Goal: Information Seeking & Learning: Learn about a topic

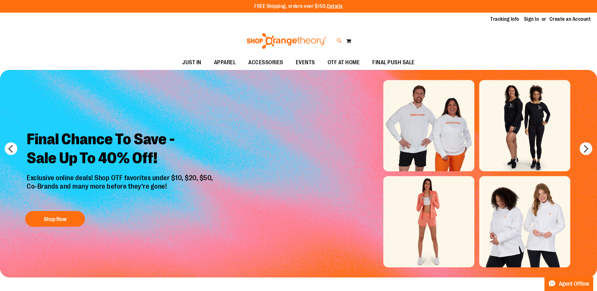
click at [340, 42] on icon at bounding box center [339, 40] width 5 height 7
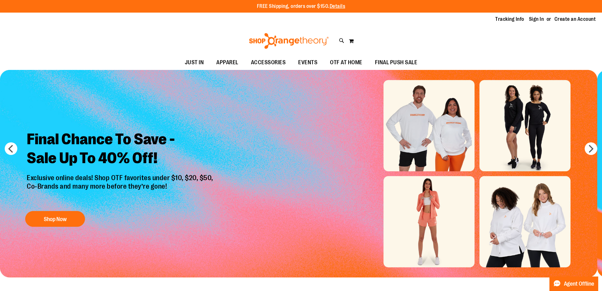
click at [222, 35] on input "Search" at bounding box center [301, 35] width 478 height 21
type input "********"
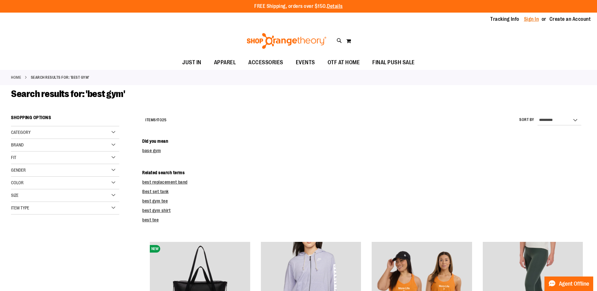
click at [537, 20] on link "Sign In" at bounding box center [531, 19] width 15 height 7
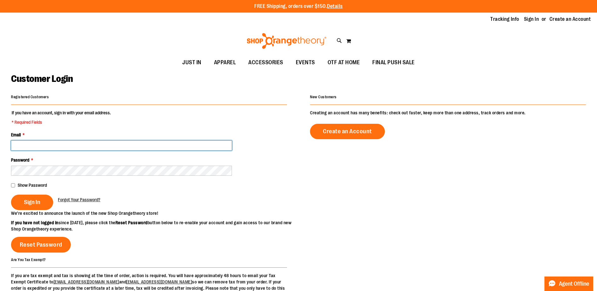
click at [100, 147] on input "Email *" at bounding box center [121, 145] width 221 height 10
type input "**********"
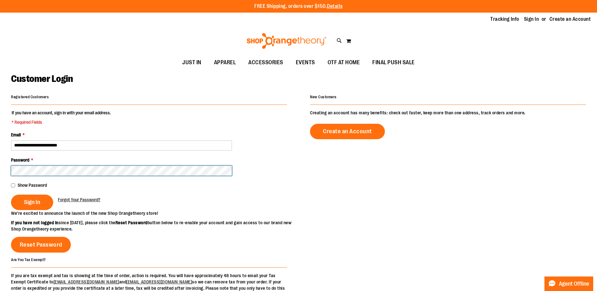
click at [11, 195] on button "Sign In" at bounding box center [32, 202] width 42 height 15
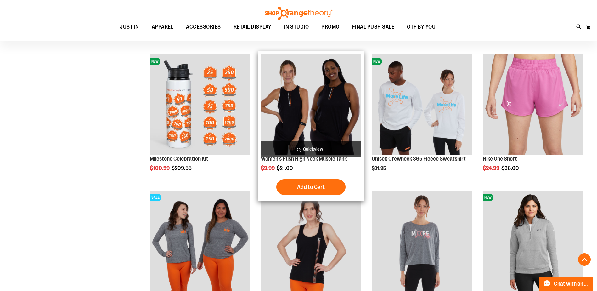
scroll to position [1007, 0]
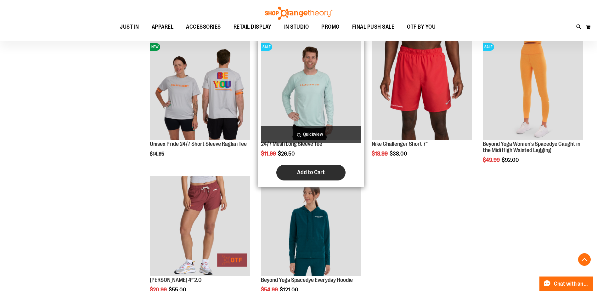
scroll to position [1291, 0]
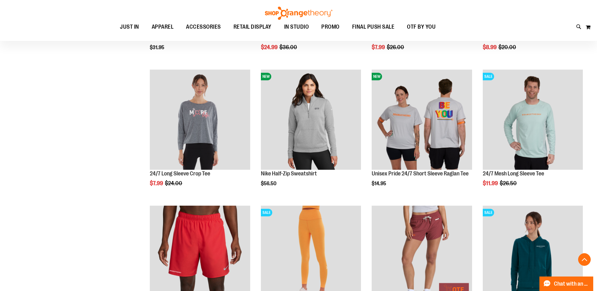
scroll to position [2519, 0]
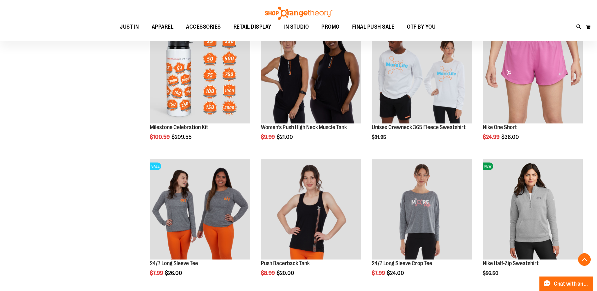
scroll to position [3621, 0]
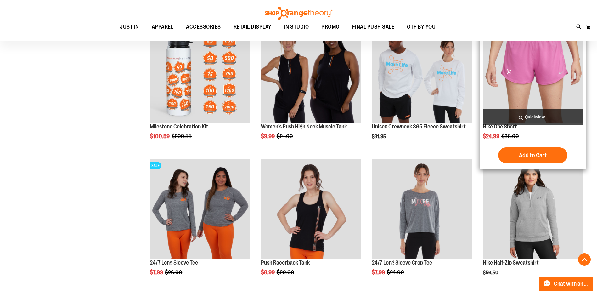
click at [527, 83] on img "product" at bounding box center [533, 73] width 100 height 100
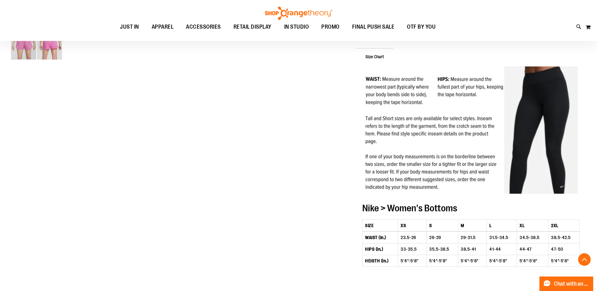
scroll to position [257, 0]
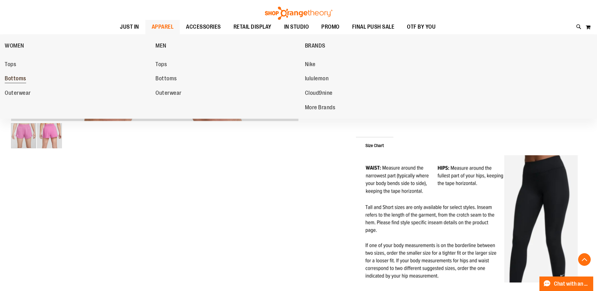
click at [11, 78] on span "Bottoms" at bounding box center [15, 79] width 21 height 8
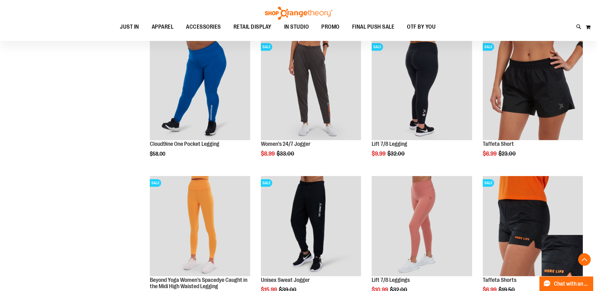
scroll to position [252, 0]
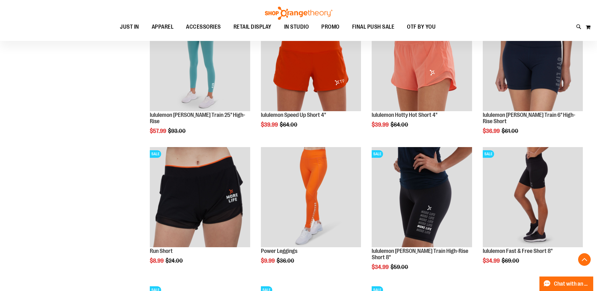
scroll to position [567, 0]
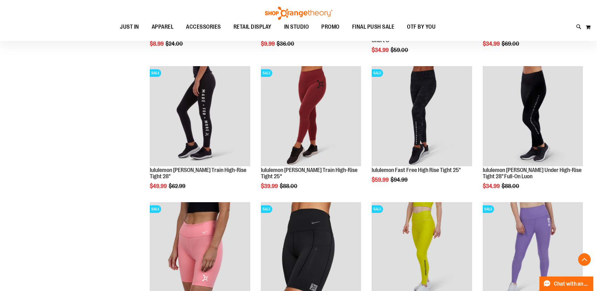
scroll to position [703, 0]
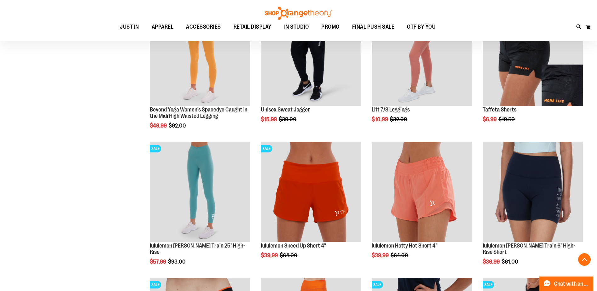
scroll to position [357, 0]
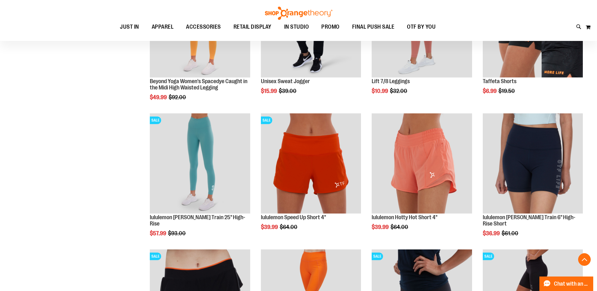
scroll to position [441, 0]
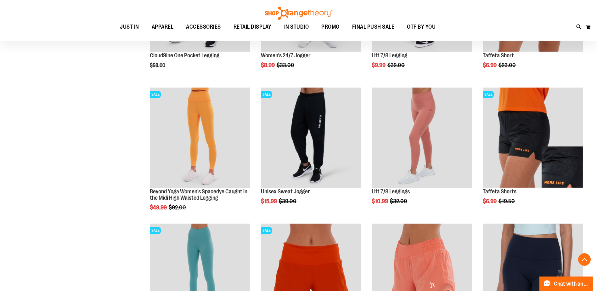
scroll to position [315, 0]
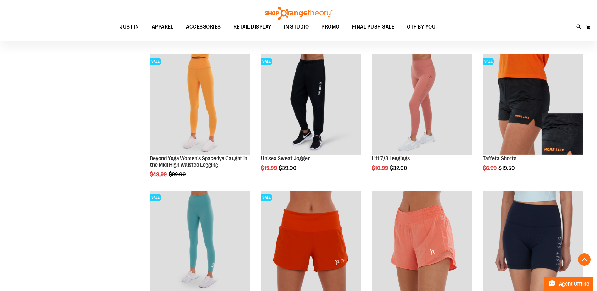
scroll to position [441, 0]
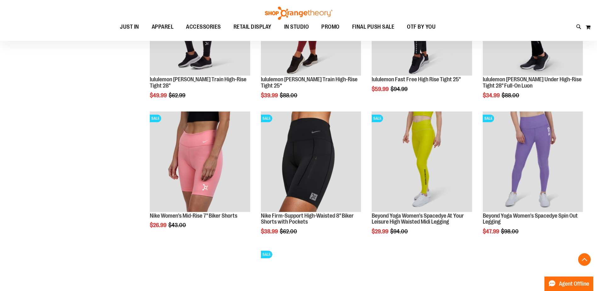
scroll to position [850, 0]
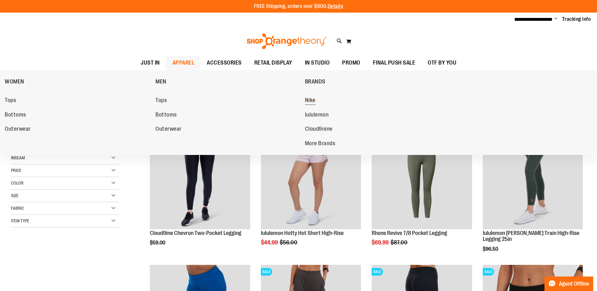
click at [312, 100] on span "Nike" at bounding box center [310, 101] width 11 height 8
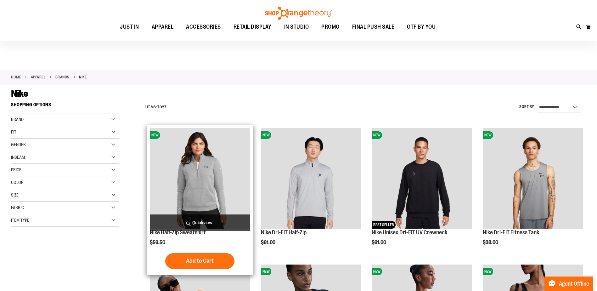
scroll to position [157, 0]
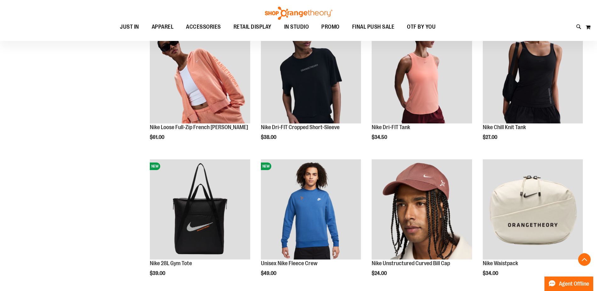
scroll to position [252, 0]
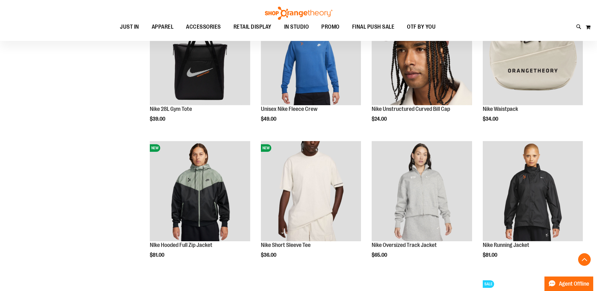
scroll to position [504, 0]
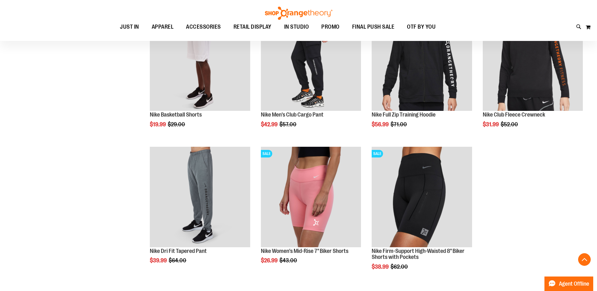
scroll to position [788, 0]
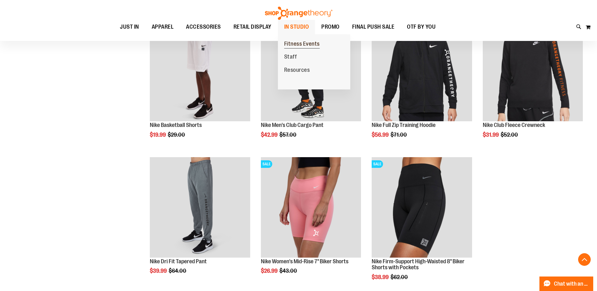
click at [293, 45] on span "Fitness Events" at bounding box center [302, 45] width 36 height 8
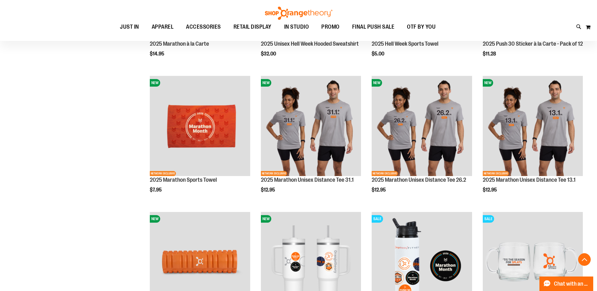
scroll to position [346, 0]
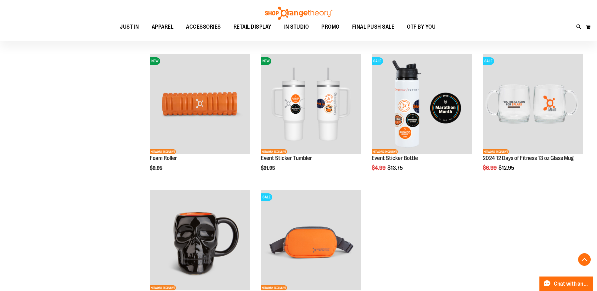
scroll to position [346, 0]
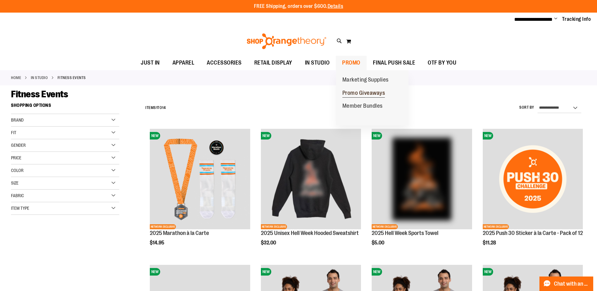
click at [362, 94] on span "Promo Giveaways" at bounding box center [364, 94] width 43 height 8
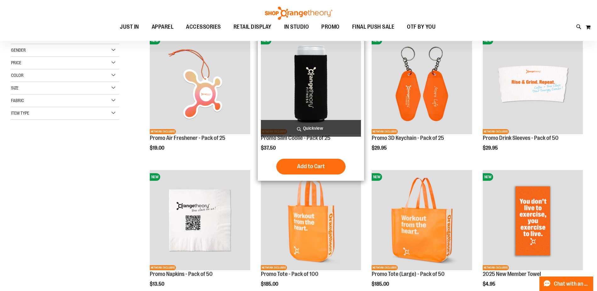
scroll to position [189, 0]
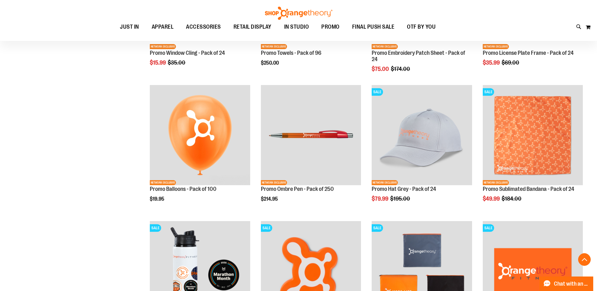
scroll to position [598, 0]
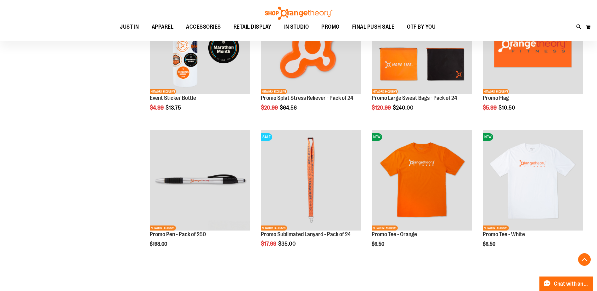
scroll to position [818, 0]
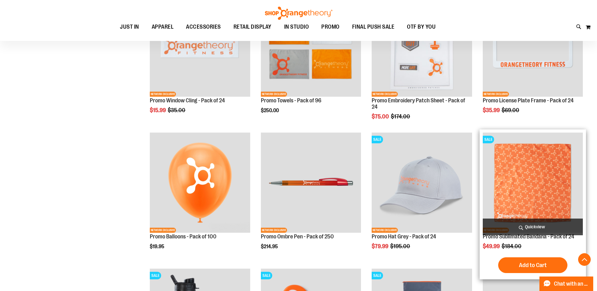
scroll to position [504, 0]
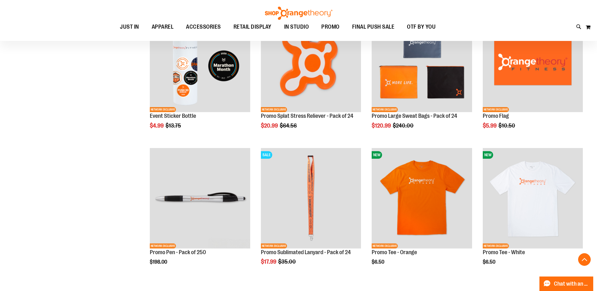
scroll to position [788, 0]
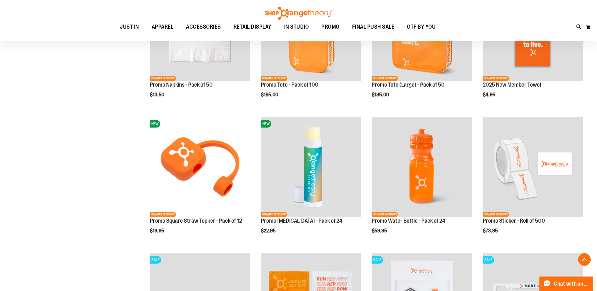
scroll to position [132, 0]
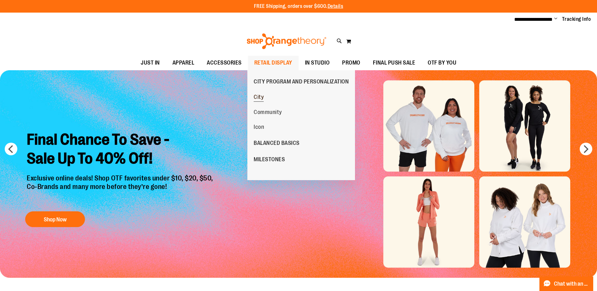
click at [262, 100] on span "City" at bounding box center [259, 98] width 10 height 8
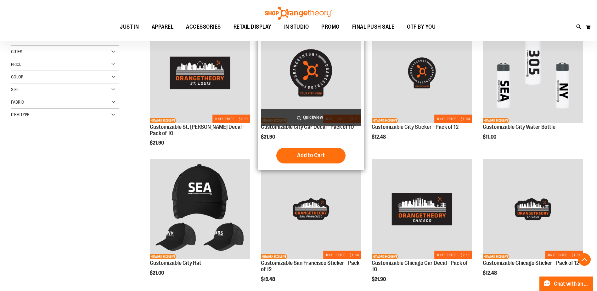
scroll to position [126, 0]
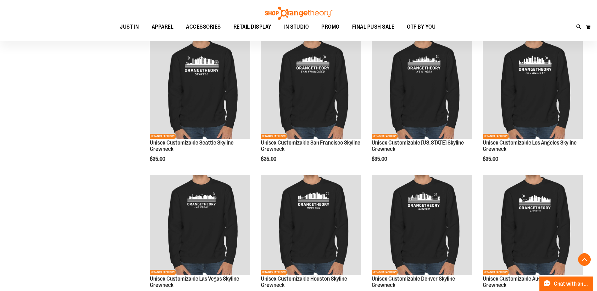
scroll to position [567, 0]
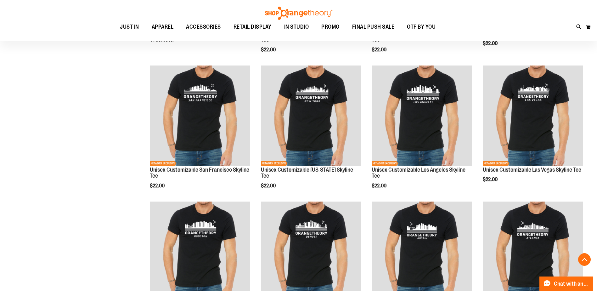
scroll to position [881, 0]
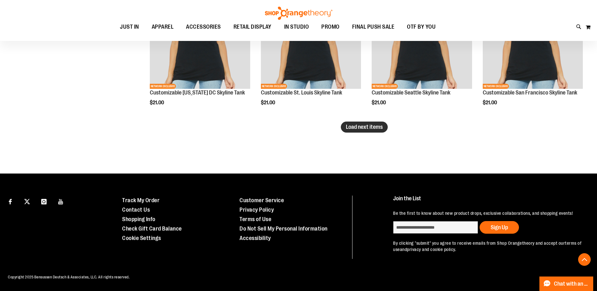
click at [356, 125] on span "Load next items" at bounding box center [364, 127] width 37 height 6
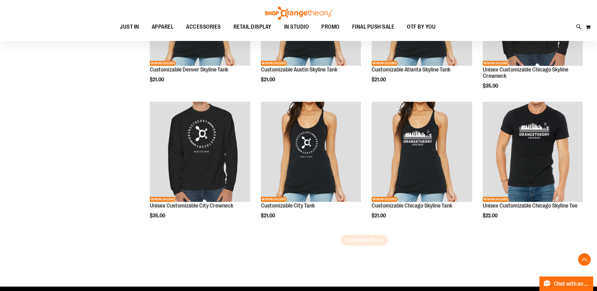
scroll to position [1543, 0]
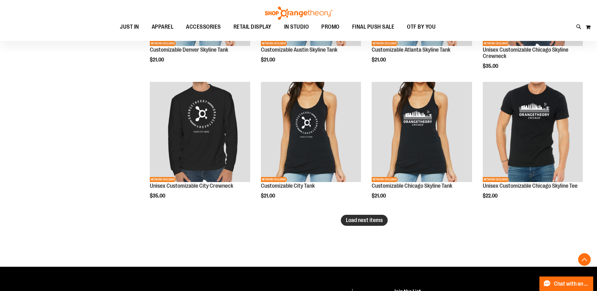
click at [362, 220] on span "Load next items" at bounding box center [364, 220] width 37 height 6
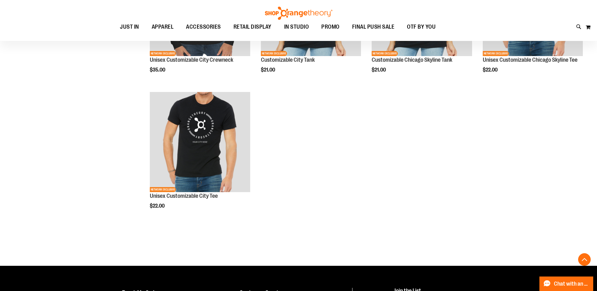
scroll to position [1575, 0]
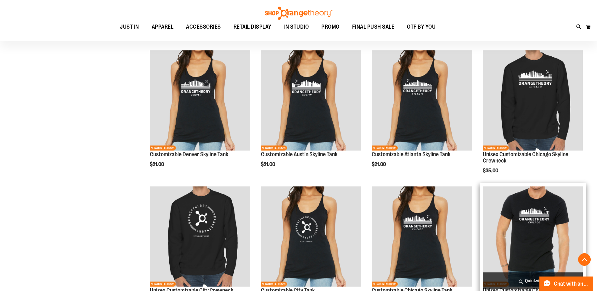
scroll to position [1417, 0]
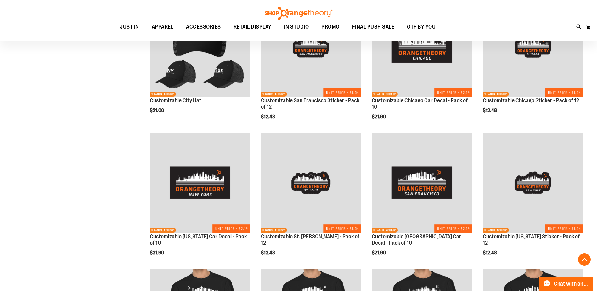
scroll to position [240, 0]
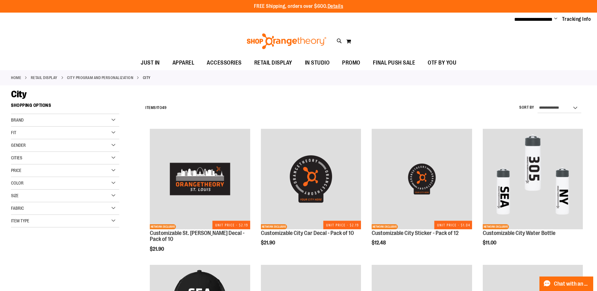
click at [168, 37] on div "Toggle Nav Search Popular Suggestions Advanced Search" at bounding box center [298, 41] width 597 height 29
